Goal: Information Seeking & Learning: Learn about a topic

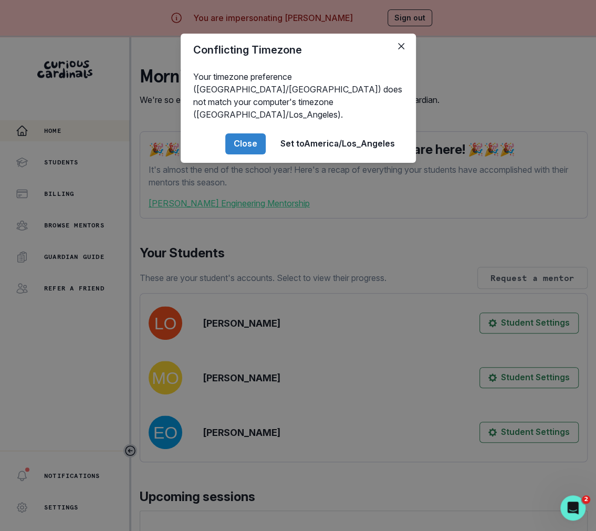
click at [249, 318] on div "Conflicting Timezone Your timezone preference (America/[GEOGRAPHIC_DATA]) does …" at bounding box center [298, 265] width 596 height 531
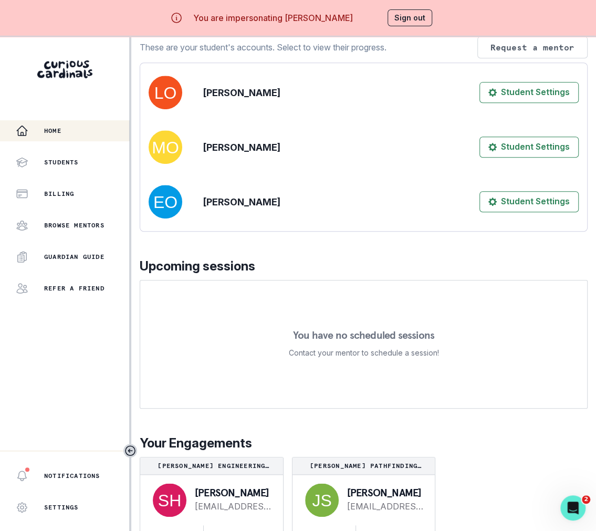
scroll to position [37, 0]
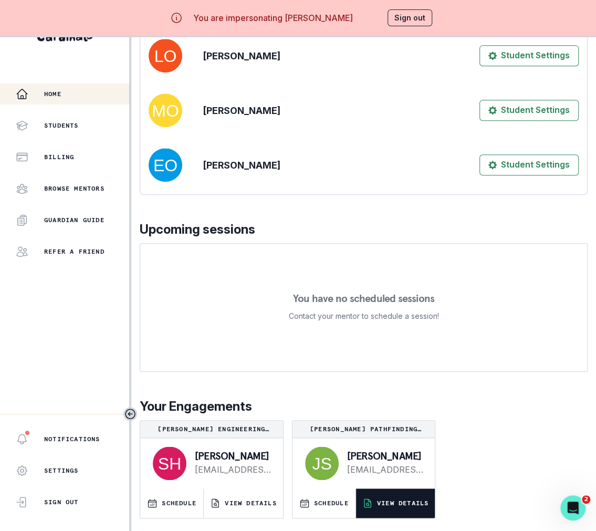
click at [403, 502] on p "VIEW DETAILS" at bounding box center [402, 503] width 51 height 8
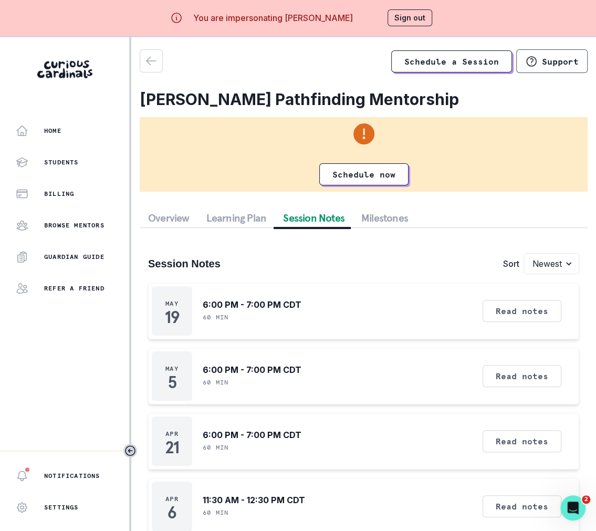
click at [294, 226] on div "Overview Learning Plan Session Notes Milestones Session Notes Sort Newest Oldes…" at bounding box center [364, 473] width 448 height 530
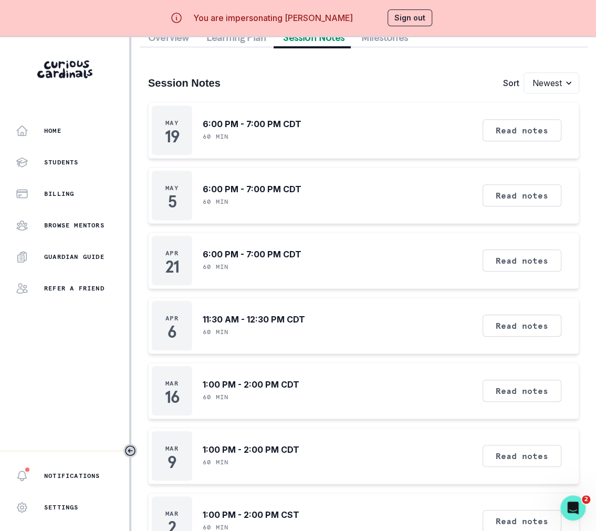
scroll to position [37, 0]
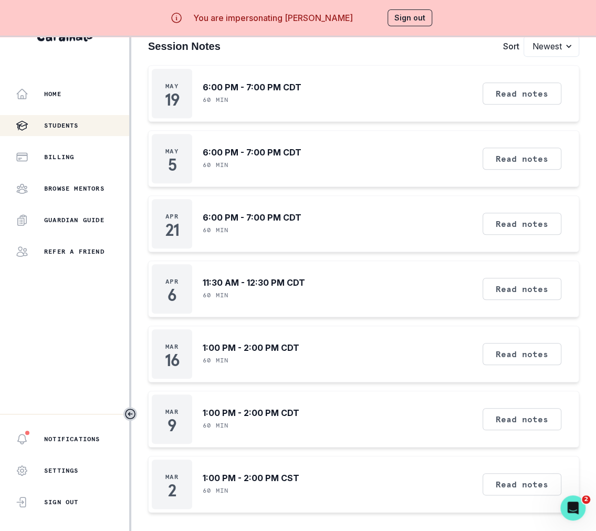
click at [90, 130] on div "Students" at bounding box center [72, 125] width 113 height 13
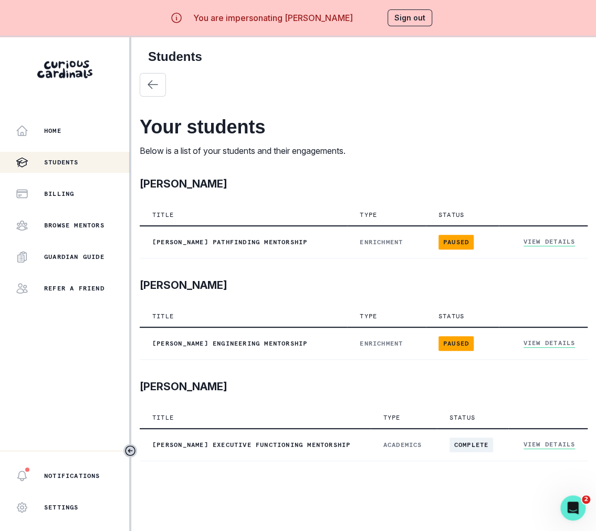
scroll to position [37, 0]
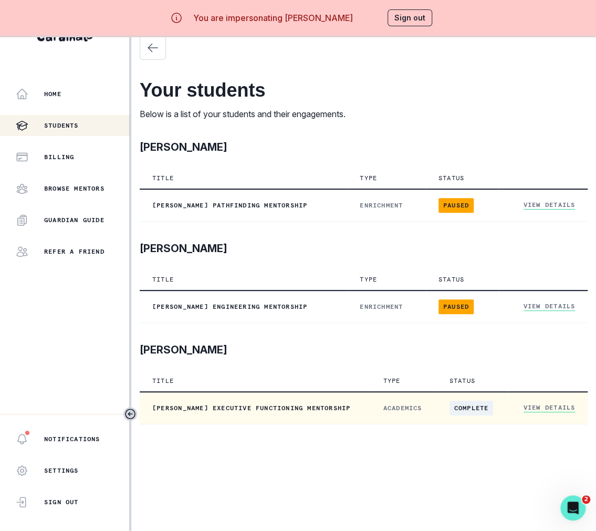
click at [550, 410] on link "View Details" at bounding box center [549, 407] width 51 height 9
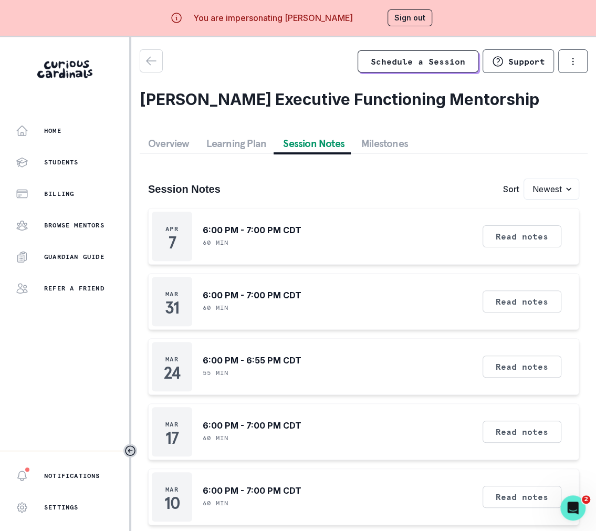
click at [321, 141] on button "Session Notes" at bounding box center [314, 143] width 78 height 19
click at [516, 233] on button "Read notes" at bounding box center [522, 236] width 79 height 22
